Goal: Information Seeking & Learning: Understand process/instructions

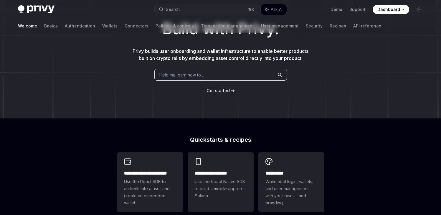
scroll to position [82, 0]
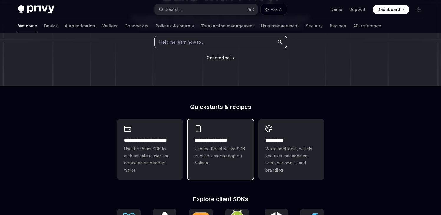
click at [220, 159] on span "Use the React Native SDK to build a mobile app on Solana." at bounding box center [221, 155] width 52 height 21
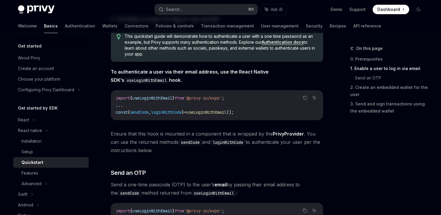
scroll to position [158, 0]
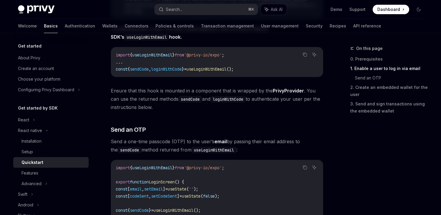
click at [220, 70] on span "useLoginWithEmail" at bounding box center [207, 68] width 40 height 5
copy span "useLoginWithEmail"
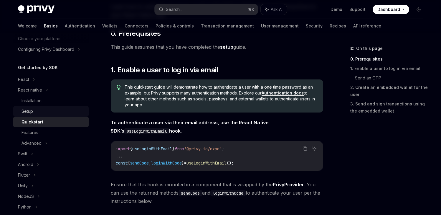
scroll to position [41, 0]
click at [37, 101] on div "Installation" at bounding box center [32, 99] width 20 height 7
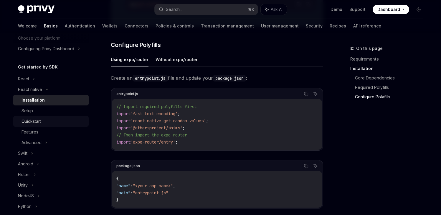
scroll to position [279, 0]
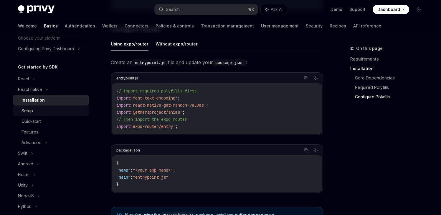
click at [32, 112] on div "Setup" at bounding box center [27, 110] width 11 height 7
type textarea "*"
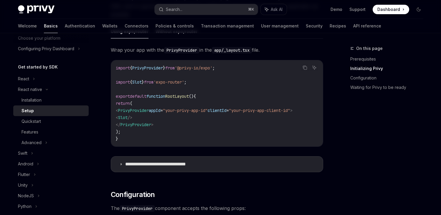
scroll to position [175, 0]
click at [154, 166] on p "**********" at bounding box center [165, 163] width 80 height 6
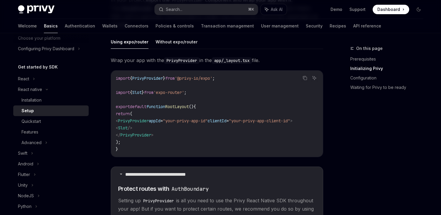
scroll to position [164, 0]
click at [145, 121] on span "PrivyProvider" at bounding box center [133, 120] width 31 height 5
copy span "PrivyProvider"
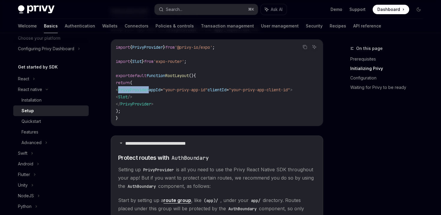
scroll to position [244, 0]
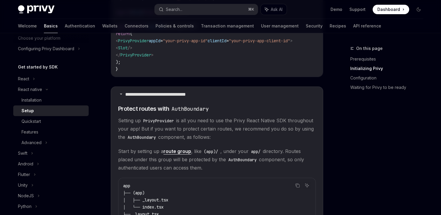
click at [143, 140] on code "AuthBoundary" at bounding box center [141, 137] width 33 height 6
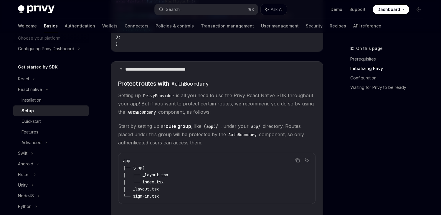
scroll to position [272, 0]
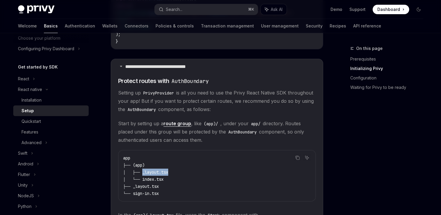
drag, startPoint x: 178, startPoint y: 176, endPoint x: 148, endPoint y: 176, distance: 29.5
click at [148, 176] on code "app ├── (app) │ ├── _layout.tsx │ └── index.tsx ├── _layout.tsx └── sign-in.tsx" at bounding box center [217, 175] width 188 height 42
copy span "_layout.tsx"
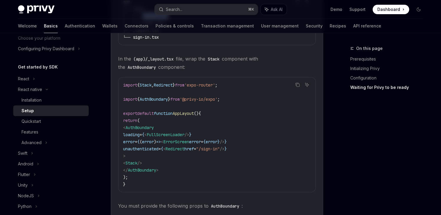
scroll to position [427, 0]
click at [297, 88] on icon "Copy the contents from the code block" at bounding box center [297, 85] width 5 height 5
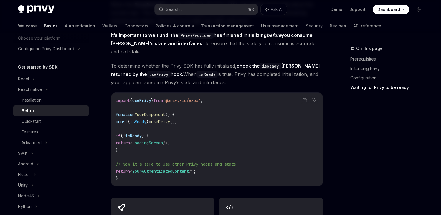
scroll to position [839, 0]
drag, startPoint x: 178, startPoint y: 117, endPoint x: 121, endPoint y: 116, distance: 56.6
click at [121, 116] on code "import { usePrivy } from '@privy-io/expo' ; function YourComponent () { const {…" at bounding box center [217, 138] width 202 height 85
copy span "const { isReady } = usePrivy ();"
drag, startPoint x: 123, startPoint y: 140, endPoint x: 107, endPoint y: 129, distance: 19.7
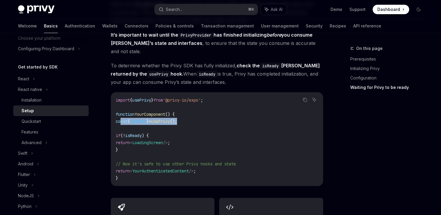
copy code "if ( ! isReady ) { return < LoadingScreen /> ; }"
click at [190, 124] on code "import { usePrivy } from '@privy-io/expo' ; function YourComponent () { const {…" at bounding box center [217, 138] width 202 height 85
drag, startPoint x: 130, startPoint y: 142, endPoint x: 110, endPoint y: 129, distance: 24.0
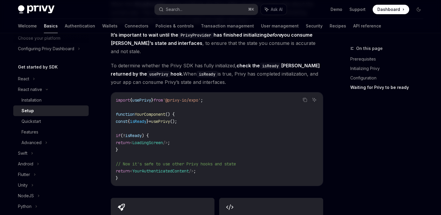
copy code "if ( ! isReady ) { return < LoadingScreen /> ; }"
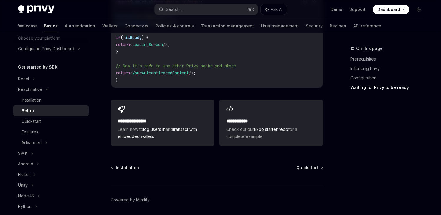
scroll to position [952, 0]
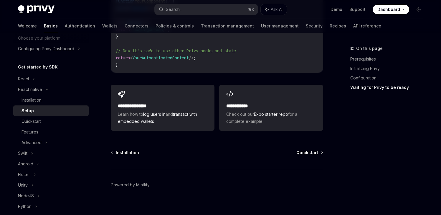
click at [315, 149] on span "Quickstart" at bounding box center [308, 152] width 22 height 6
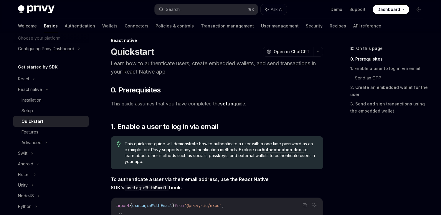
scroll to position [95, 0]
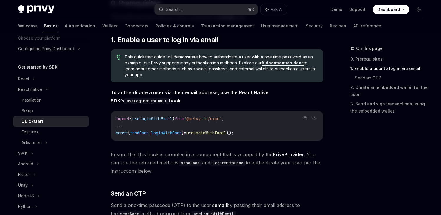
click at [141, 101] on code "useLoginWithEmail" at bounding box center [146, 101] width 45 height 6
click at [234, 133] on span "();" at bounding box center [230, 132] width 7 height 5
drag, startPoint x: 249, startPoint y: 133, endPoint x: 116, endPoint y: 133, distance: 133.2
click at [116, 133] on code "import { useLoginWithEmail } from '@privy-io/expo' ; ... const { sendCode , log…" at bounding box center [217, 125] width 202 height 21
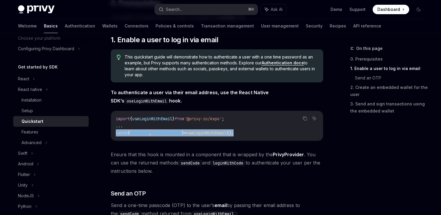
copy span "const { sendCode , loginWithCode } = useLoginWithEmail ();"
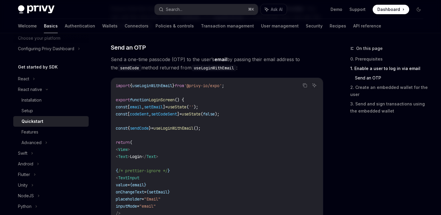
scroll to position [241, 0]
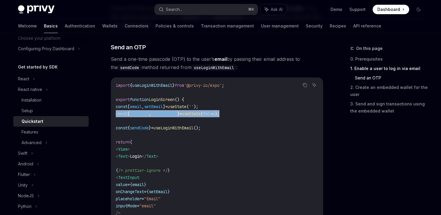
drag, startPoint x: 239, startPoint y: 112, endPoint x: 109, endPoint y: 111, distance: 130.0
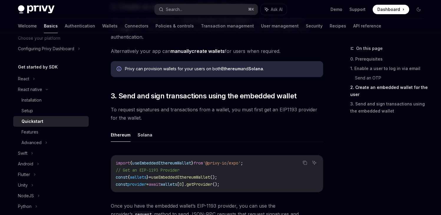
scroll to position [628, 0]
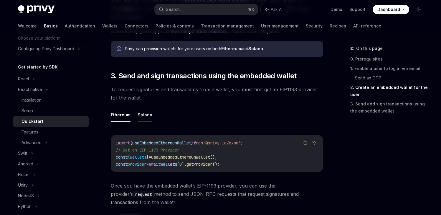
click at [145, 114] on button "Solana" at bounding box center [145, 115] width 15 height 14
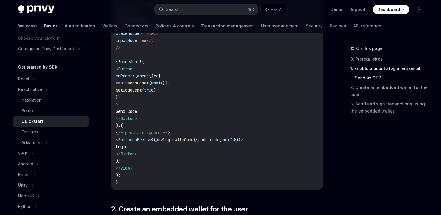
scroll to position [401, 0]
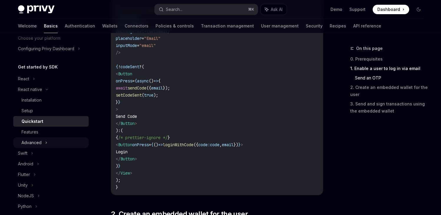
click at [46, 139] on icon at bounding box center [46, 142] width 2 height 7
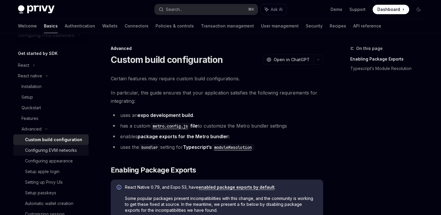
scroll to position [73, 0]
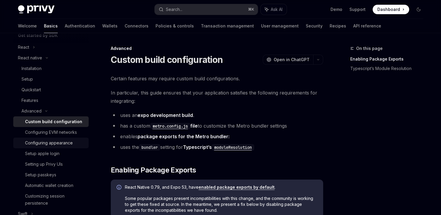
click at [61, 143] on div "Configuring appearance" at bounding box center [49, 142] width 48 height 7
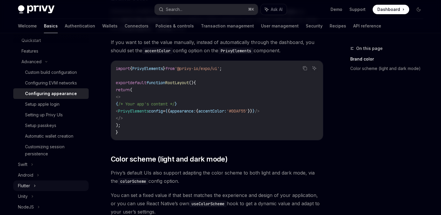
scroll to position [140, 0]
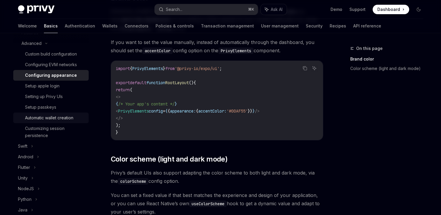
click at [60, 116] on div "Automatic wallet creation" at bounding box center [49, 117] width 48 height 7
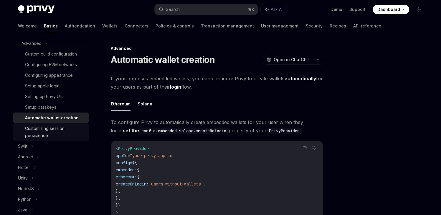
click at [57, 129] on div "Customizing session persistence" at bounding box center [55, 132] width 60 height 14
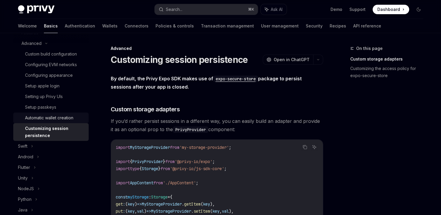
click at [54, 117] on div "Automatic wallet creation" at bounding box center [49, 117] width 48 height 7
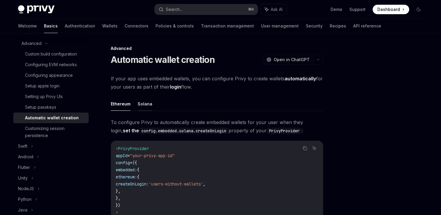
click at [145, 103] on button "Solana" at bounding box center [145, 104] width 15 height 14
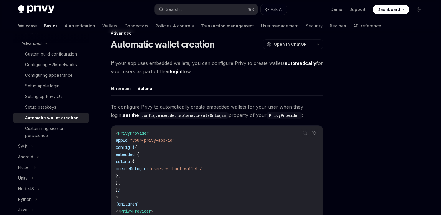
scroll to position [31, 0]
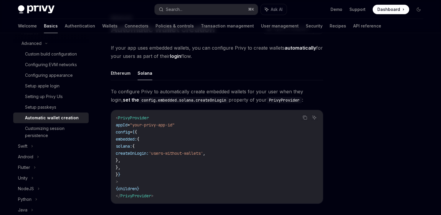
drag, startPoint x: 146, startPoint y: 131, endPoint x: 127, endPoint y: 171, distance: 43.8
click at [127, 171] on code "< PrivyProvider appId = "your-privy-app-id" config = { { embedded: { solana: { …" at bounding box center [217, 156] width 202 height 85
copy code "{ embedded: { solana: { createOnLogin: 'users-without-wallets' , }, }, }"
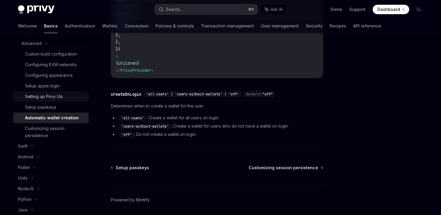
click at [41, 96] on div "Setting up Privy UIs" at bounding box center [44, 96] width 38 height 7
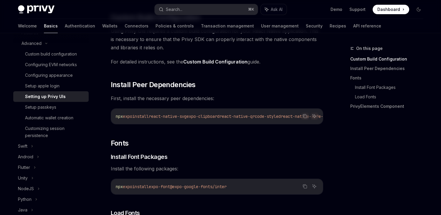
scroll to position [93, 0]
click at [234, 63] on link "Custom Build Configuration" at bounding box center [215, 61] width 64 height 6
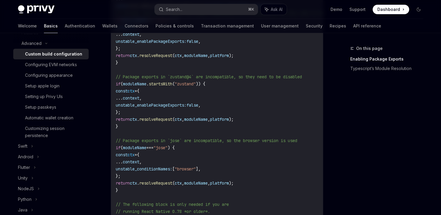
scroll to position [261, 0]
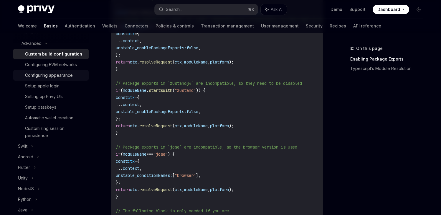
click at [59, 76] on div "Configuring appearance" at bounding box center [49, 75] width 48 height 7
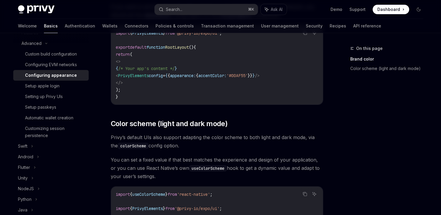
scroll to position [147, 0]
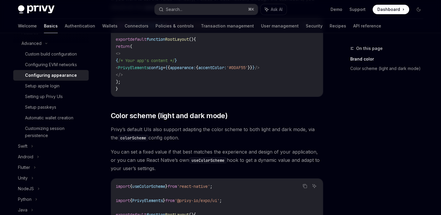
click at [149, 67] on span "PrivyElements" at bounding box center [133, 67] width 31 height 5
copy span "PrivyElements"
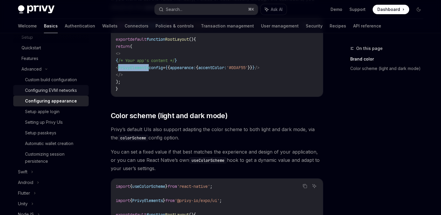
scroll to position [114, 0]
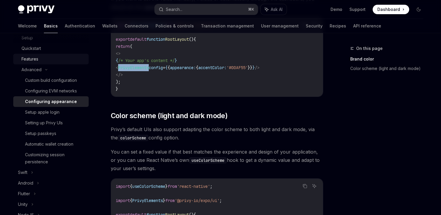
click at [37, 60] on div "Features" at bounding box center [30, 58] width 17 height 7
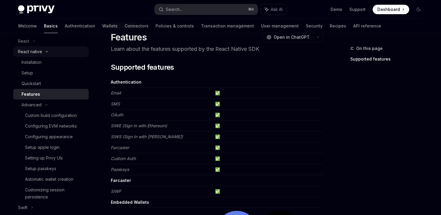
scroll to position [72, 0]
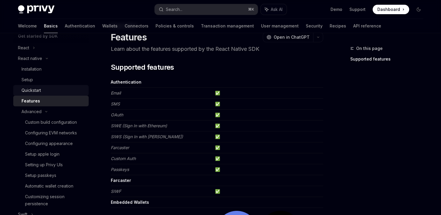
click at [37, 91] on div "Quickstart" at bounding box center [31, 90] width 19 height 7
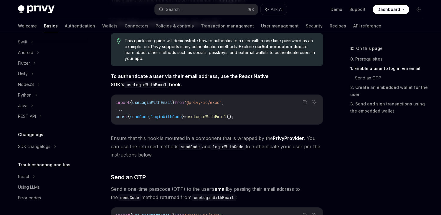
scroll to position [111, 0]
click at [37, 188] on div "Using LLMs" at bounding box center [29, 186] width 22 height 7
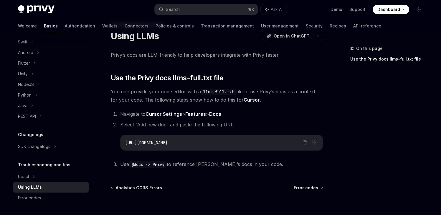
scroll to position [24, 0]
click at [307, 141] on icon "Copy the contents from the code block" at bounding box center [305, 142] width 5 height 5
type textarea "*"
